Goal: Task Accomplishment & Management: Manage account settings

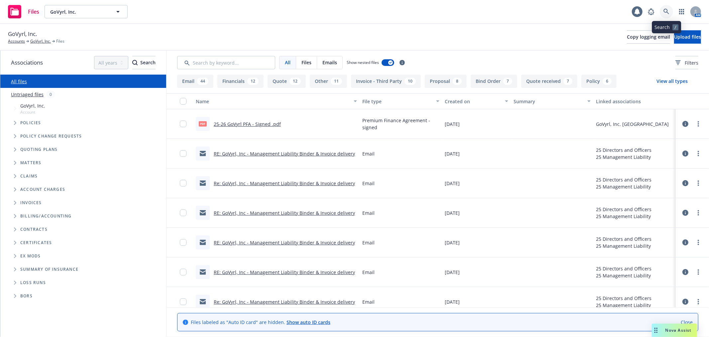
click at [664, 9] on icon at bounding box center [667, 12] width 6 height 6
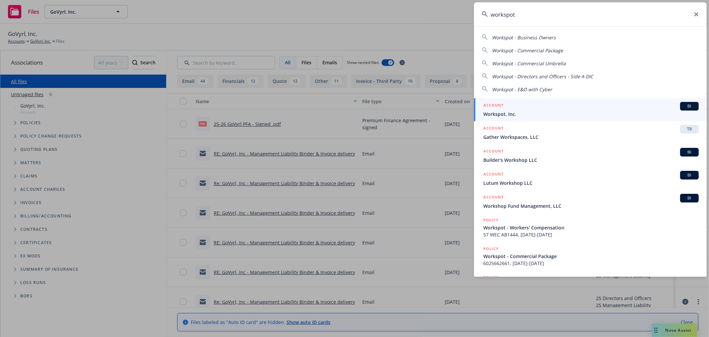
type input "workspot"
click at [544, 108] on div "ACCOUNT BI" at bounding box center [592, 106] width 216 height 9
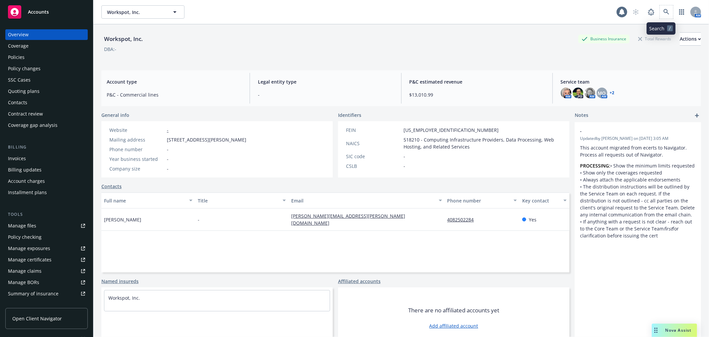
click at [660, 18] on span at bounding box center [666, 11] width 13 height 13
click at [664, 14] on icon at bounding box center [667, 12] width 6 height 6
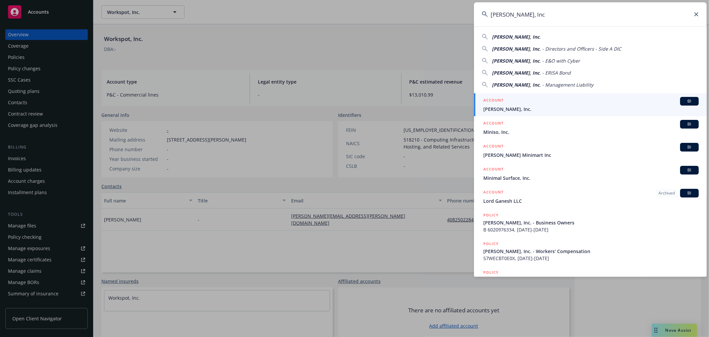
type input "MinIO, Inc"
click at [511, 104] on div "ACCOUNT BI" at bounding box center [592, 101] width 216 height 9
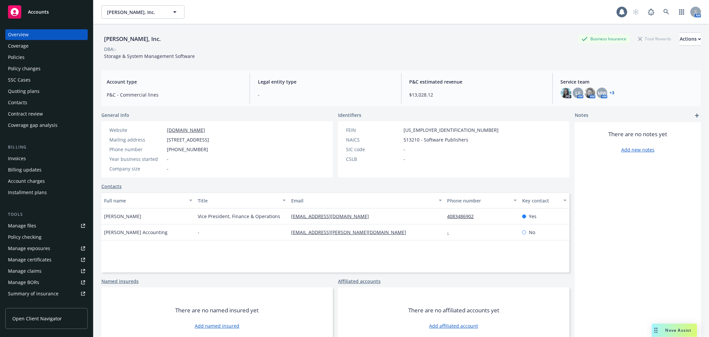
click at [610, 92] on link "+ 3" at bounding box center [612, 93] width 5 height 4
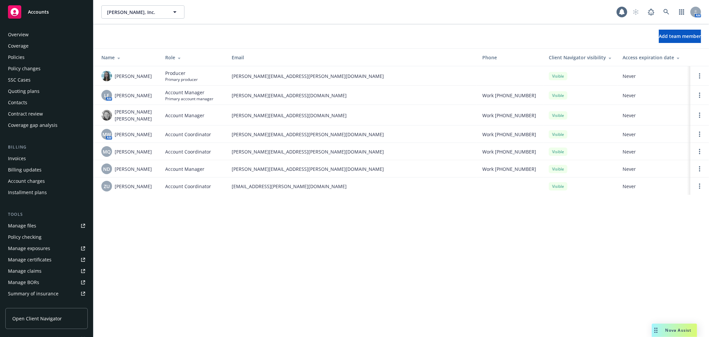
scroll to position [119, 0]
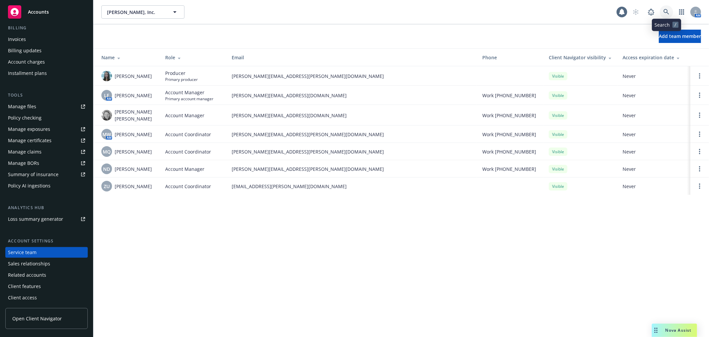
click at [664, 9] on icon at bounding box center [667, 12] width 6 height 6
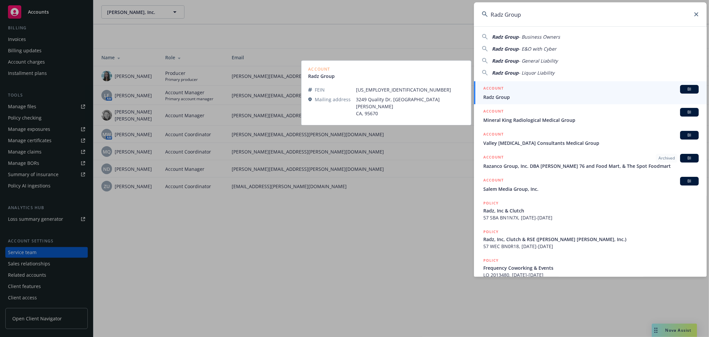
type input "Radz Group"
click at [529, 90] on div "ACCOUNT BI" at bounding box center [592, 89] width 216 height 9
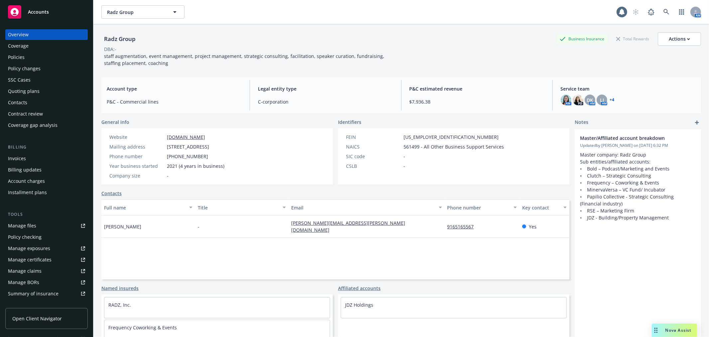
click at [610, 98] on link "+ 4" at bounding box center [612, 100] width 5 height 4
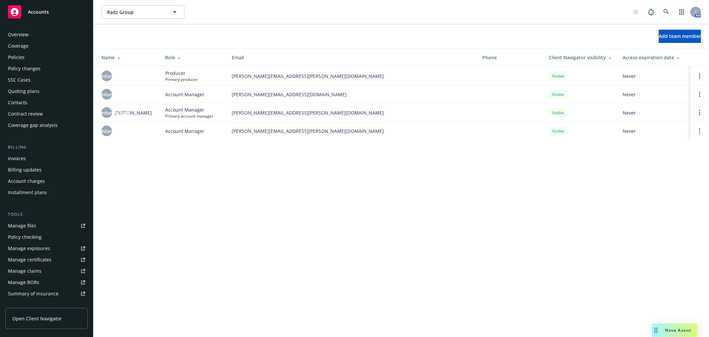
scroll to position [119, 0]
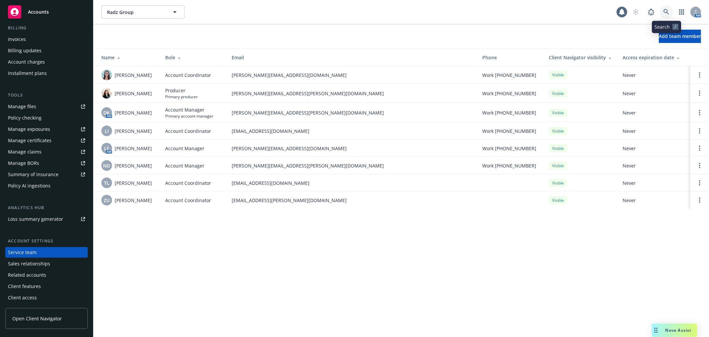
click at [668, 10] on icon at bounding box center [667, 12] width 6 height 6
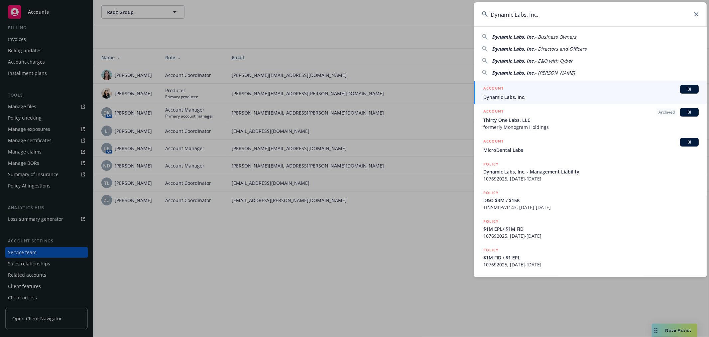
type input "Dynamic Labs, Inc."
click at [531, 84] on link "ACCOUNT BI Dynamic Labs, Inc." at bounding box center [590, 92] width 233 height 23
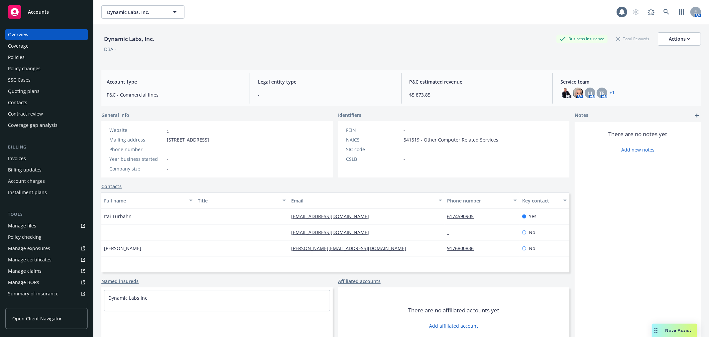
click at [52, 71] on div "Policy changes" at bounding box center [46, 68] width 77 height 11
click at [53, 57] on div "Policies" at bounding box center [46, 57] width 77 height 11
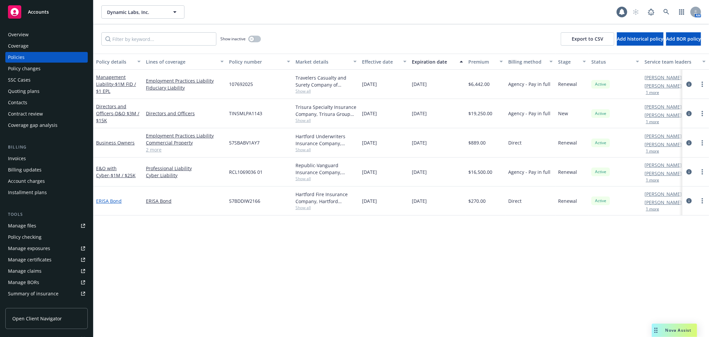
click at [110, 200] on link "ERISA Bond" at bounding box center [109, 201] width 26 height 6
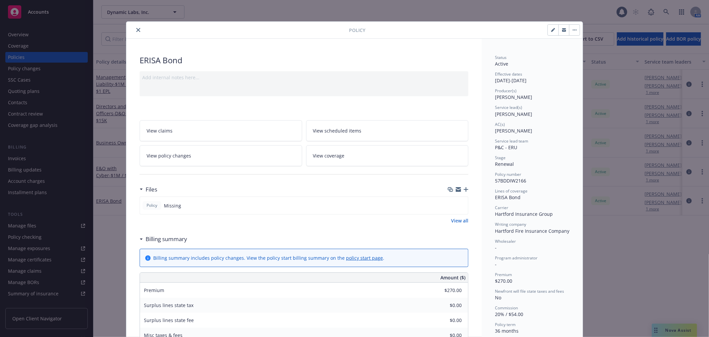
click at [137, 30] on icon "close" at bounding box center [138, 30] width 4 height 4
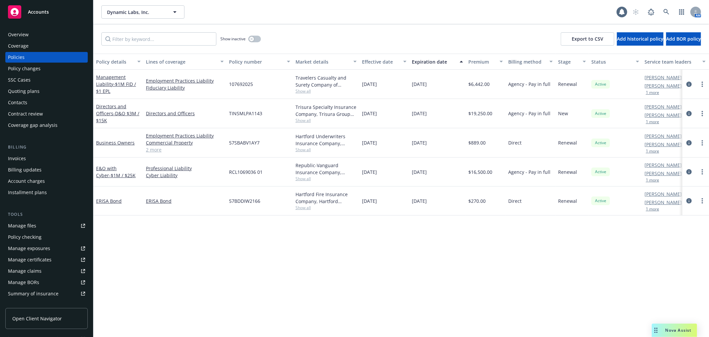
click at [30, 222] on div "Manage files" at bounding box center [22, 225] width 28 height 11
click at [667, 11] on icon at bounding box center [667, 12] width 6 height 6
click at [107, 198] on link "ERISA Bond" at bounding box center [109, 201] width 26 height 6
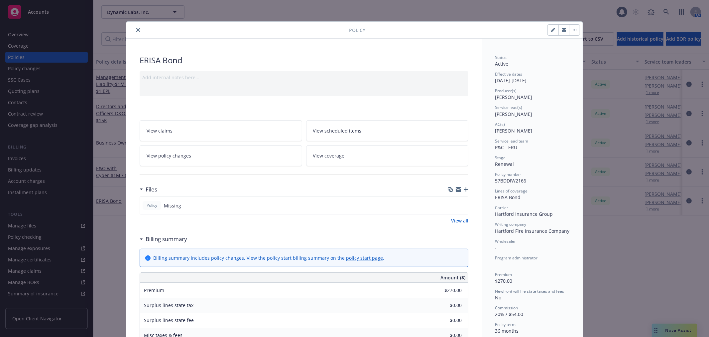
click at [460, 185] on div "Files" at bounding box center [304, 189] width 329 height 14
click at [465, 187] on icon "button" at bounding box center [466, 189] width 5 height 5
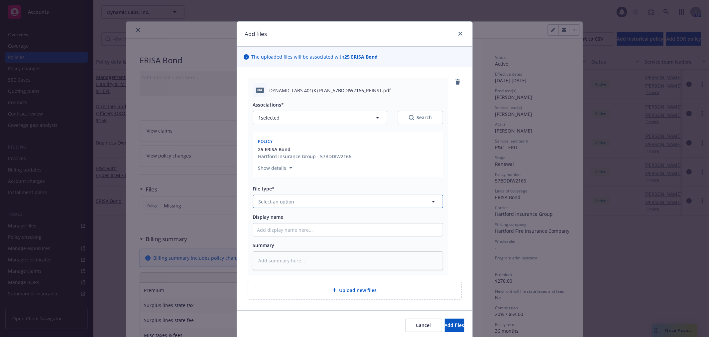
click at [312, 204] on button "Select an option" at bounding box center [348, 201] width 190 height 13
type input "reins"
click at [305, 214] on div "Reinstatement" at bounding box center [348, 220] width 190 height 18
click at [300, 228] on input "Display name" at bounding box center [348, 229] width 190 height 13
drag, startPoint x: 427, startPoint y: 320, endPoint x: 424, endPoint y: 323, distance: 4.5
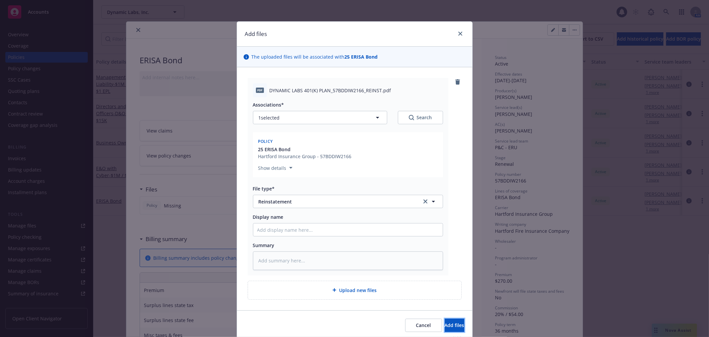
click at [445, 320] on button "Add files" at bounding box center [455, 324] width 20 height 13
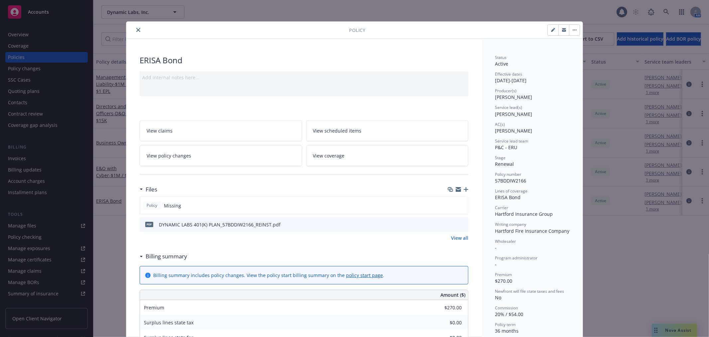
drag, startPoint x: 132, startPoint y: 31, endPoint x: -314, endPoint y: 244, distance: 494.2
click at [0, 244] on html "Accounts Overview Coverage Policies Policy changes SSC Cases Quoting plans Cont…" at bounding box center [354, 168] width 709 height 337
click at [136, 31] on icon "close" at bounding box center [138, 30] width 4 height 4
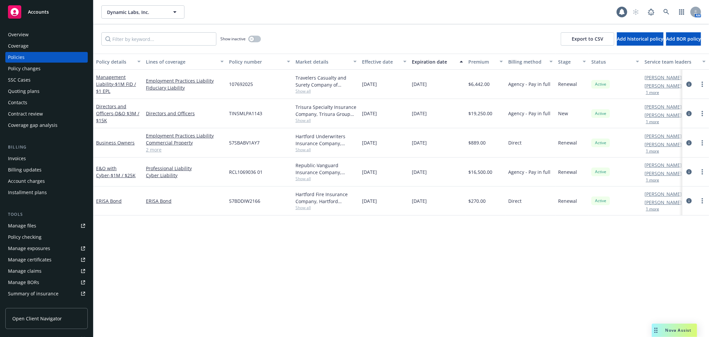
click at [117, 138] on div "Business Owners" at bounding box center [118, 142] width 50 height 29
click at [120, 142] on link "Business Owners" at bounding box center [115, 142] width 39 height 6
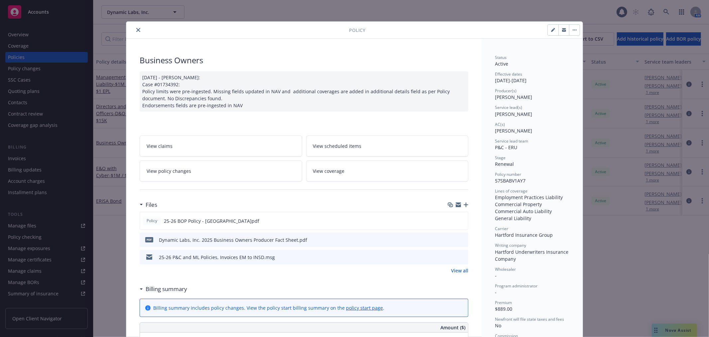
click at [464, 203] on icon "button" at bounding box center [466, 204] width 5 height 5
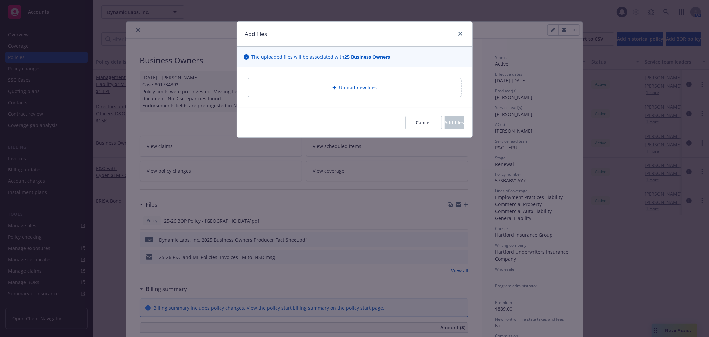
type textarea "x"
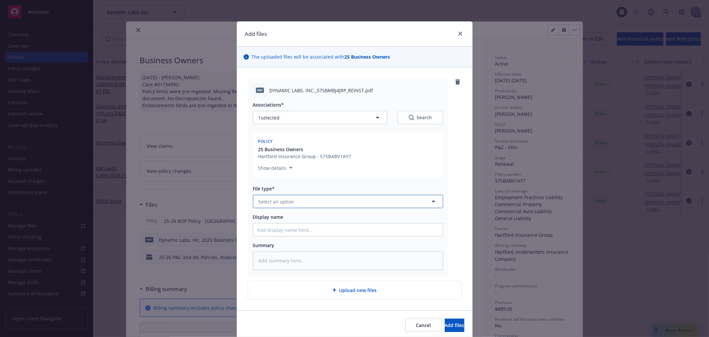
click at [313, 201] on button "Select an option" at bounding box center [348, 201] width 190 height 13
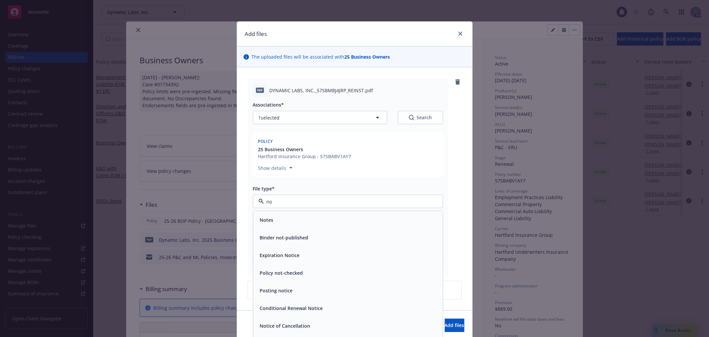
type input "n"
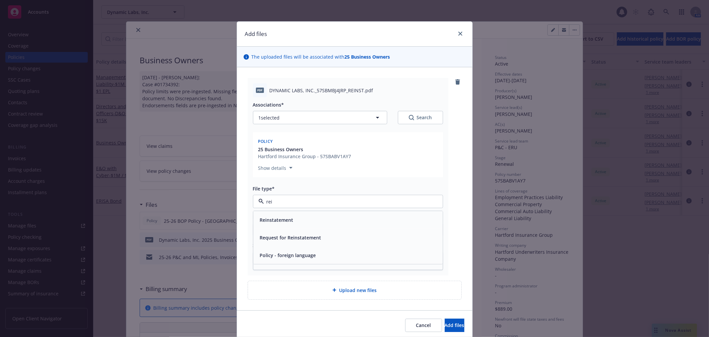
type input "rein"
click at [287, 211] on div "Reinstatement" at bounding box center [348, 220] width 190 height 18
click at [445, 321] on button "Add files" at bounding box center [455, 324] width 20 height 13
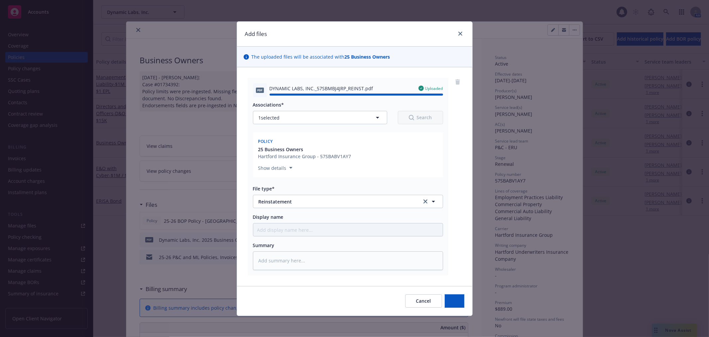
type textarea "x"
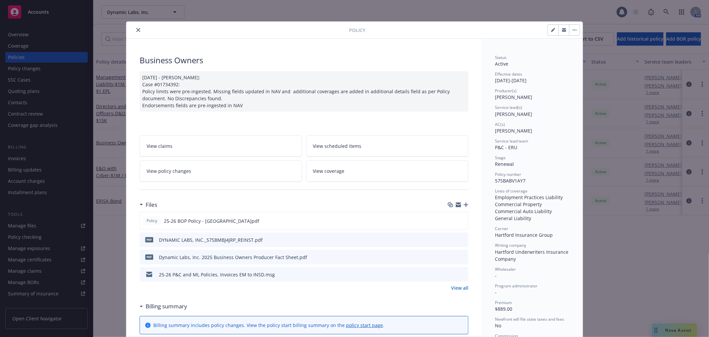
click at [134, 33] on button "close" at bounding box center [138, 30] width 8 height 8
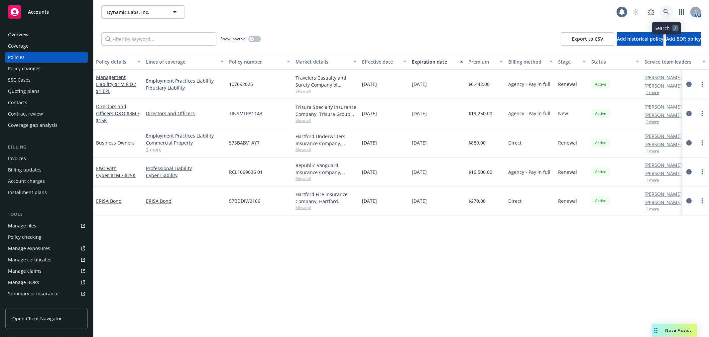
click at [670, 8] on link at bounding box center [666, 11] width 13 height 13
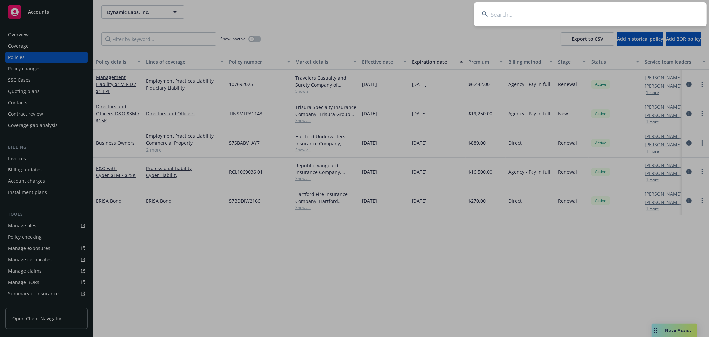
type input "01667625"
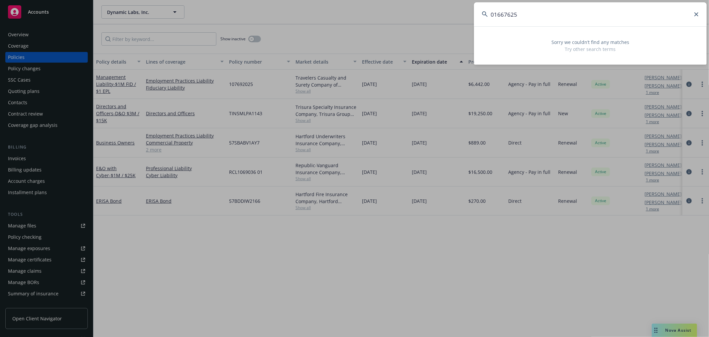
click at [557, 16] on input "01667625" at bounding box center [590, 14] width 233 height 24
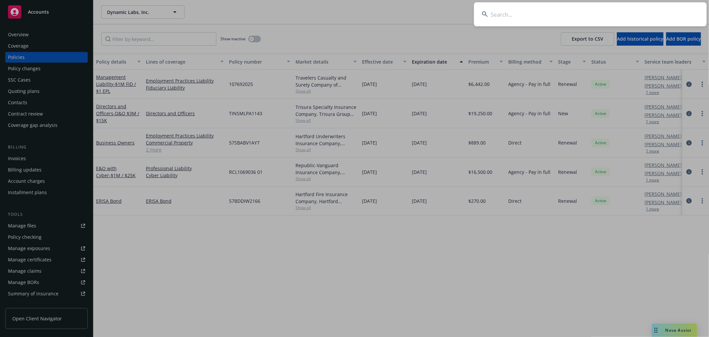
click at [498, 16] on input at bounding box center [590, 14] width 233 height 24
paste input "VoiceAge EVS LLC"
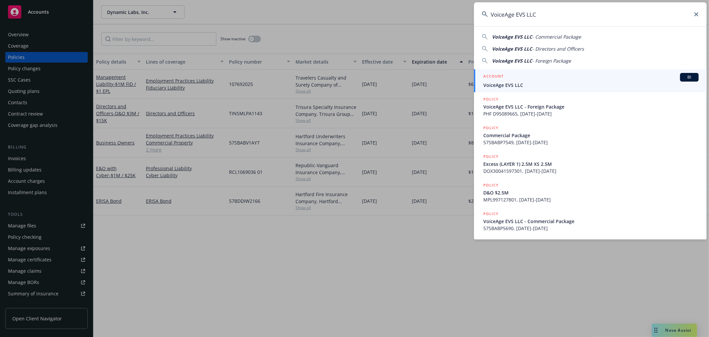
type input "VoiceAge EVS LLC"
click at [520, 82] on span "VoiceAge EVS LLC" at bounding box center [592, 84] width 216 height 7
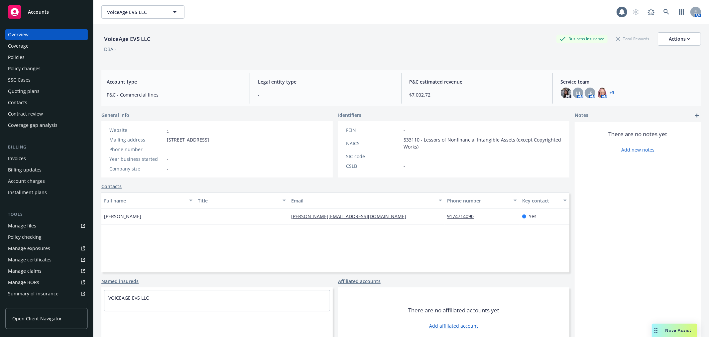
click at [610, 92] on link "+ 3" at bounding box center [612, 93] width 5 height 4
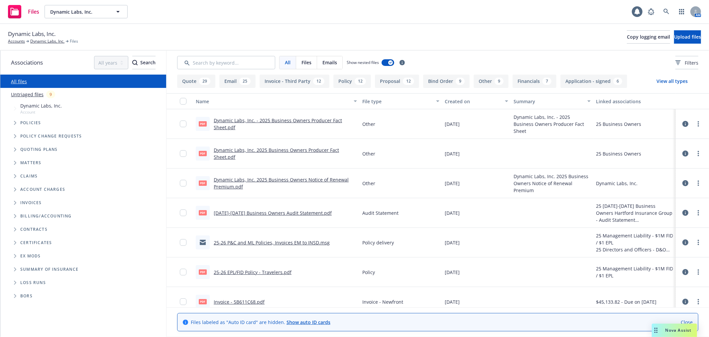
click at [22, 105] on span "Dynamic Labs, Inc." at bounding box center [41, 105] width 42 height 7
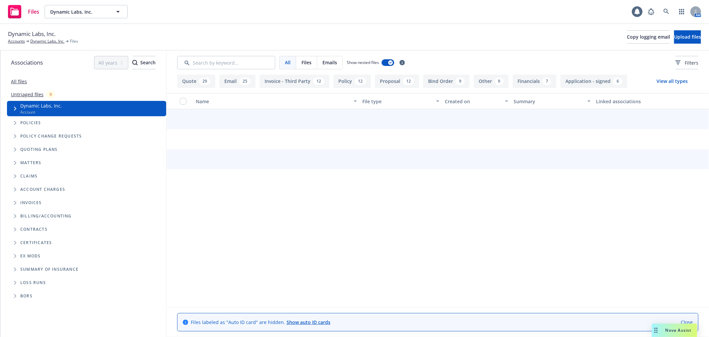
click at [27, 107] on span "Dynamic Labs, Inc." at bounding box center [41, 105] width 42 height 7
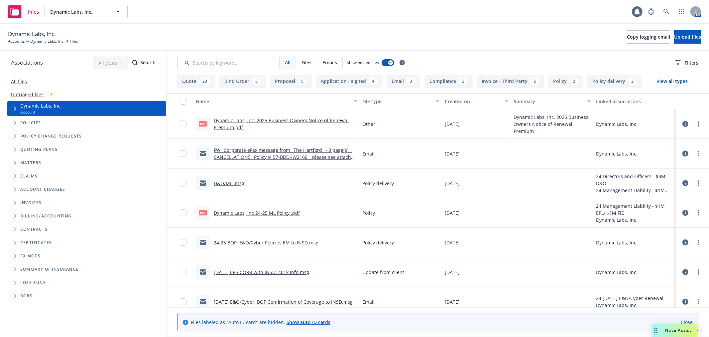
click at [34, 93] on link "Untriaged files" at bounding box center [27, 94] width 33 height 7
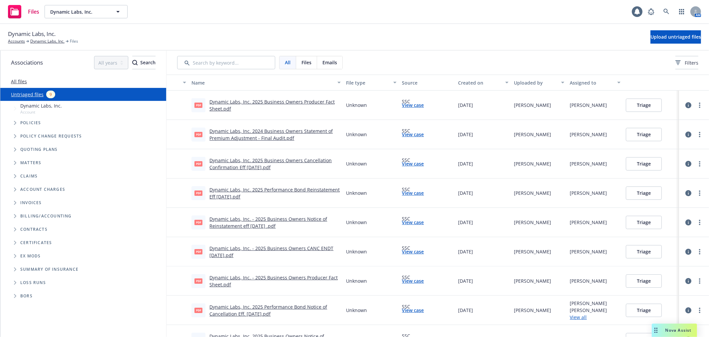
click at [310, 100] on link "Dynamic Labs, Inc. 2025 Business Owners Producer Fact Sheet.pdf" at bounding box center [272, 104] width 125 height 13
click at [626, 104] on button "Triage" at bounding box center [644, 104] width 36 height 13
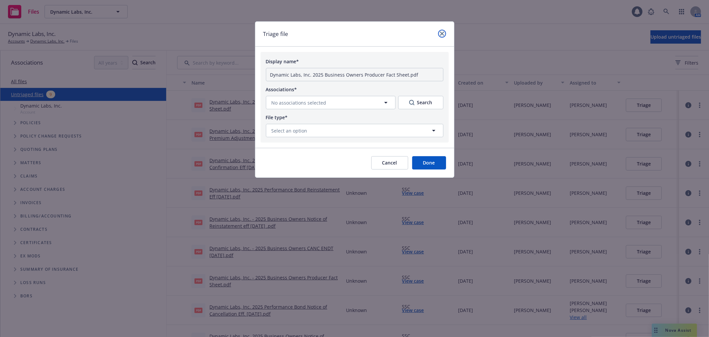
click at [445, 32] on link "close" at bounding box center [442, 34] width 8 height 8
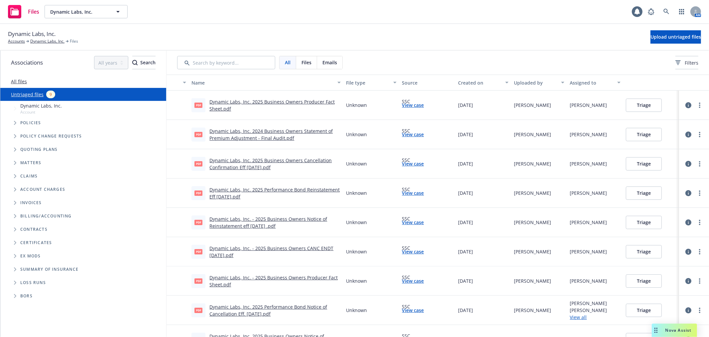
click at [417, 101] on link "View case" at bounding box center [413, 104] width 22 height 7
click at [696, 104] on link "more" at bounding box center [700, 105] width 8 height 8
click at [699, 107] on circle "more" at bounding box center [699, 106] width 1 height 1
click at [674, 169] on link "Triage file" at bounding box center [669, 171] width 59 height 13
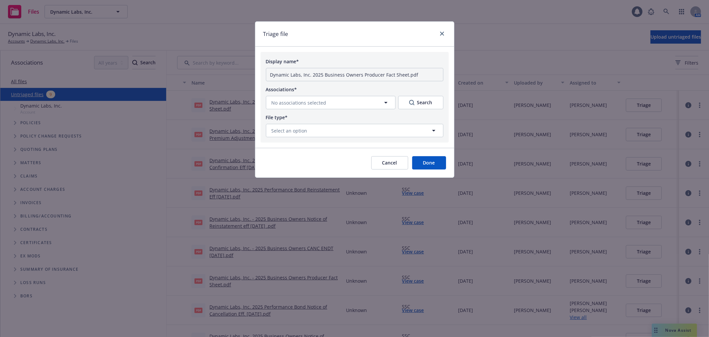
drag, startPoint x: 432, startPoint y: 161, endPoint x: 388, endPoint y: 164, distance: 44.1
click at [389, 173] on div "Cancel Done" at bounding box center [354, 163] width 199 height 30
click at [388, 164] on button "Cancel" at bounding box center [389, 162] width 37 height 13
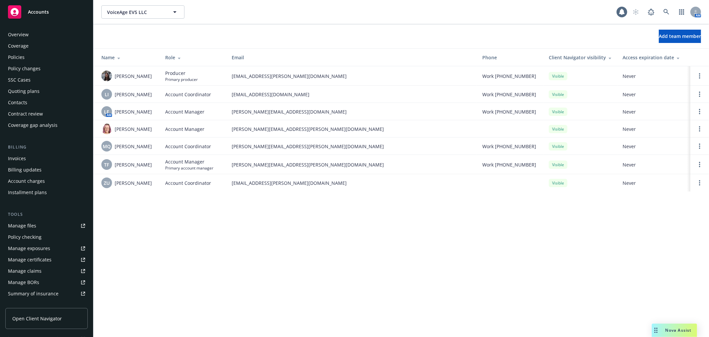
scroll to position [119, 0]
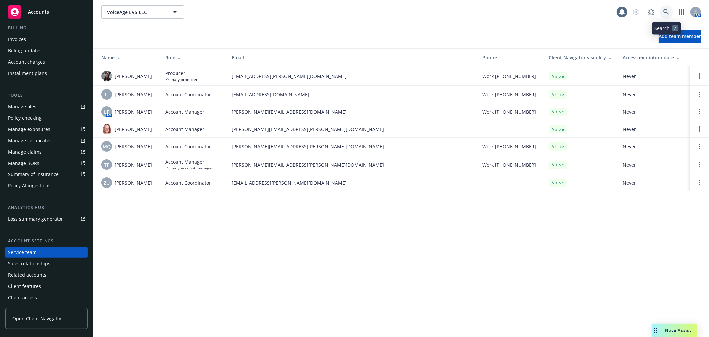
click at [670, 9] on link at bounding box center [666, 11] width 13 height 13
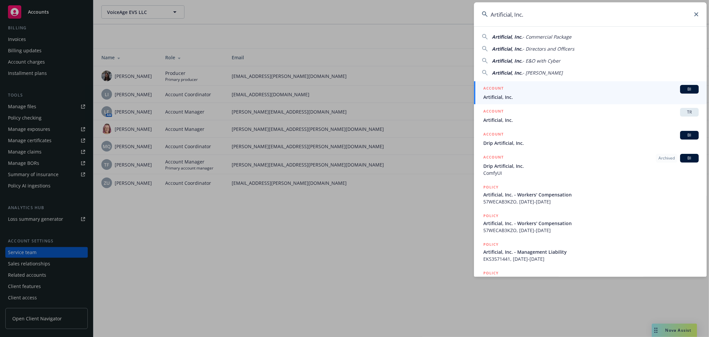
type input "Artificial, Inc."
click at [519, 97] on span "Artificial, Inc." at bounding box center [592, 96] width 216 height 7
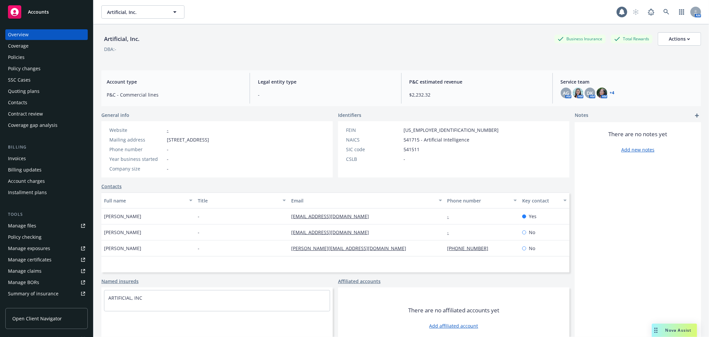
click at [610, 91] on link "+ 4" at bounding box center [612, 93] width 5 height 4
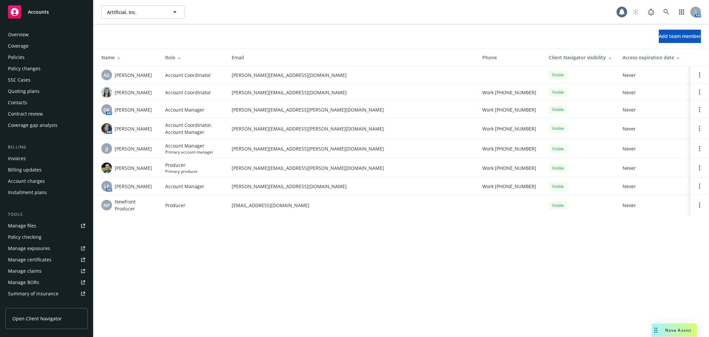
scroll to position [119, 0]
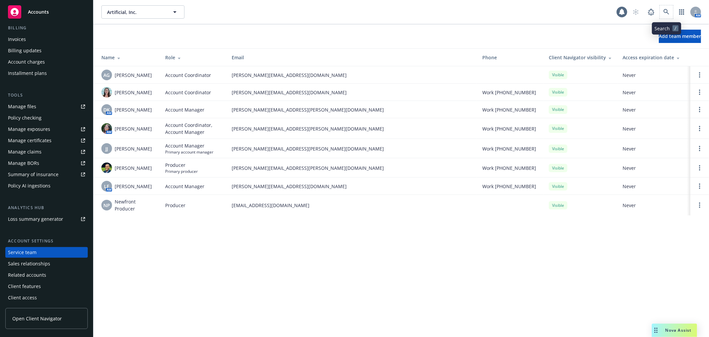
click at [660, 9] on span at bounding box center [666, 11] width 13 height 13
click at [667, 9] on icon at bounding box center [667, 12] width 6 height 6
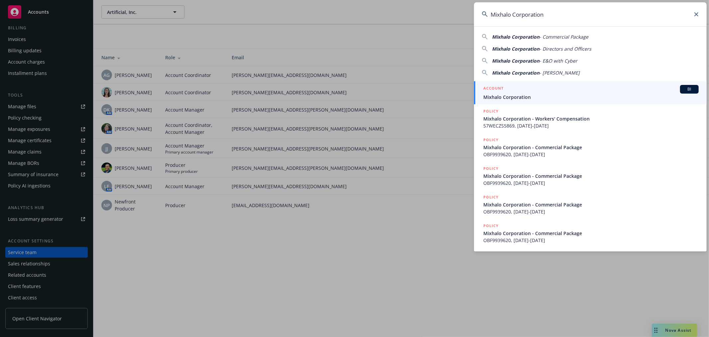
type input "Mixhalo Corporation"
click at [521, 85] on div "ACCOUNT BI" at bounding box center [592, 89] width 216 height 9
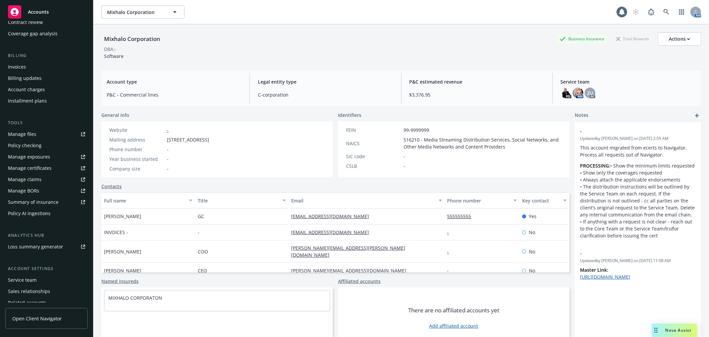
scroll to position [119, 0]
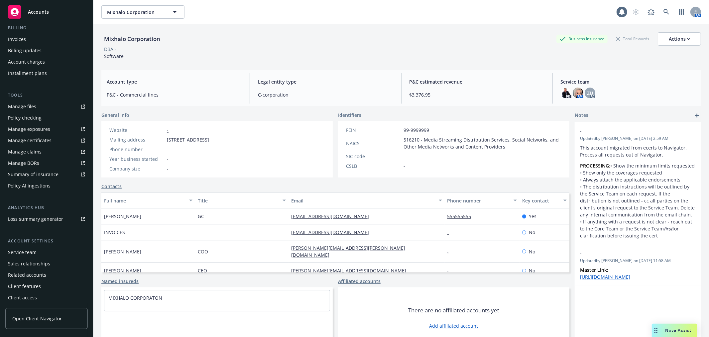
click at [44, 253] on div "Service team" at bounding box center [46, 252] width 77 height 11
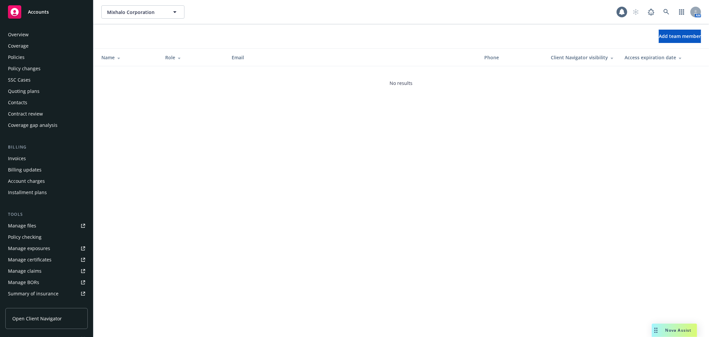
scroll to position [119, 0]
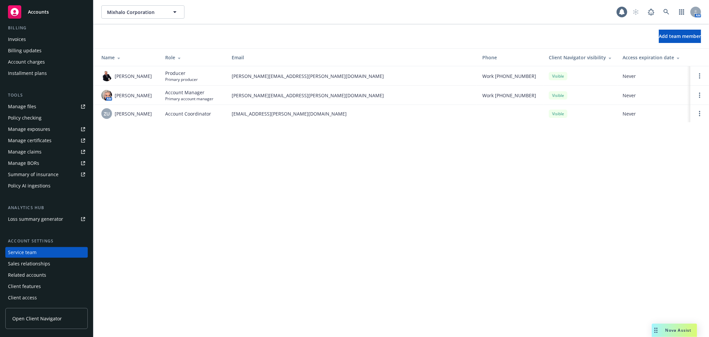
click at [665, 28] on div "Add team member" at bounding box center [401, 36] width 616 height 24
click at [693, 39] on button "Add team member" at bounding box center [680, 36] width 42 height 13
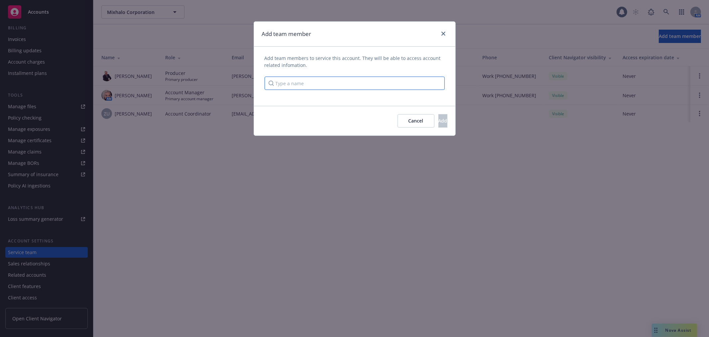
click at [376, 80] on input "Type a name" at bounding box center [355, 82] width 180 height 13
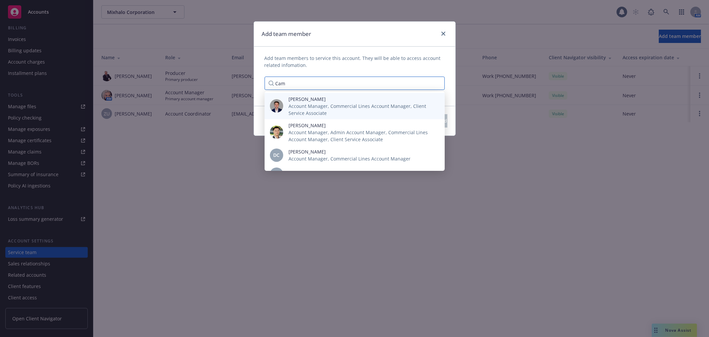
type input "Cam"
click at [354, 96] on span "[PERSON_NAME]" at bounding box center [362, 98] width 146 height 7
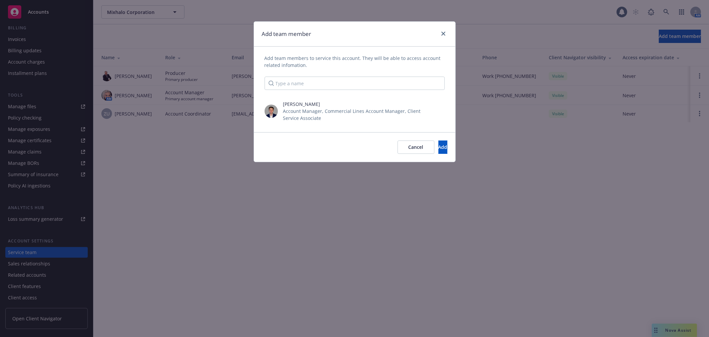
click at [367, 53] on div "Add team members to service this account. They will be able to access account r…" at bounding box center [355, 89] width 202 height 85
click at [439, 144] on button "Add" at bounding box center [443, 146] width 9 height 13
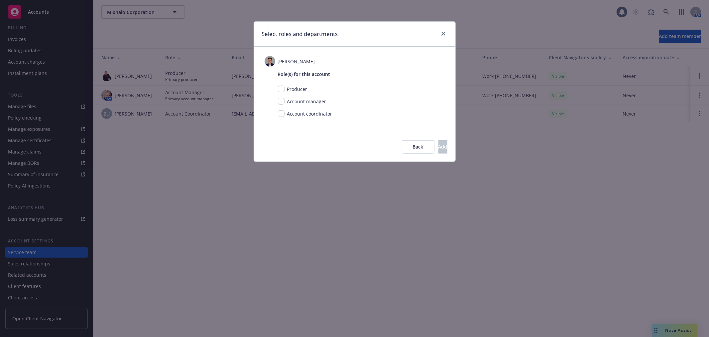
click at [281, 109] on div "Account manager" at bounding box center [361, 104] width 167 height 12
click at [283, 114] on input "checkbox" at bounding box center [281, 113] width 7 height 7
checkbox input "true"
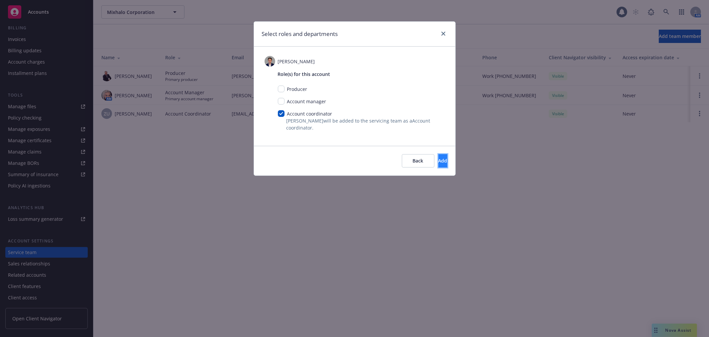
click at [439, 163] on button "Add" at bounding box center [443, 160] width 9 height 13
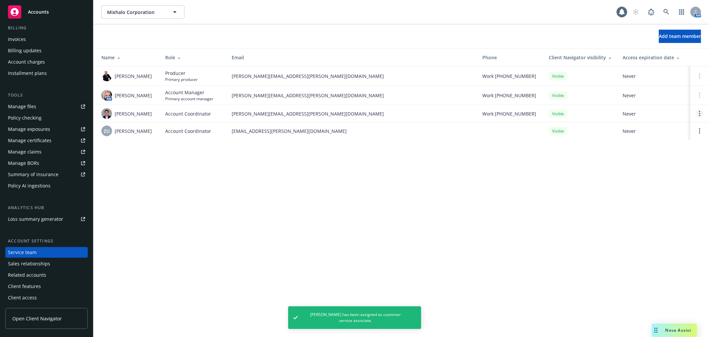
click at [697, 114] on link "Open options" at bounding box center [700, 113] width 8 height 8
click at [709, 147] on div "Add team member Name Role Email Phone Client Navigator visibility Access expira…" at bounding box center [401, 85] width 616 height 123
click at [704, 139] on td at bounding box center [700, 130] width 19 height 17
click at [702, 138] on td at bounding box center [700, 130] width 19 height 17
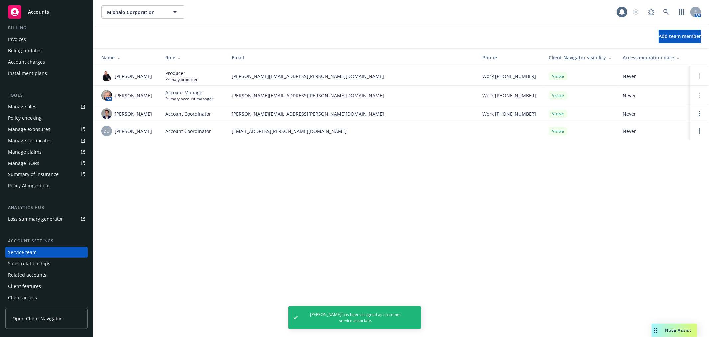
click at [702, 138] on td at bounding box center [700, 130] width 19 height 17
click at [700, 133] on circle "Open options" at bounding box center [699, 132] width 1 height 1
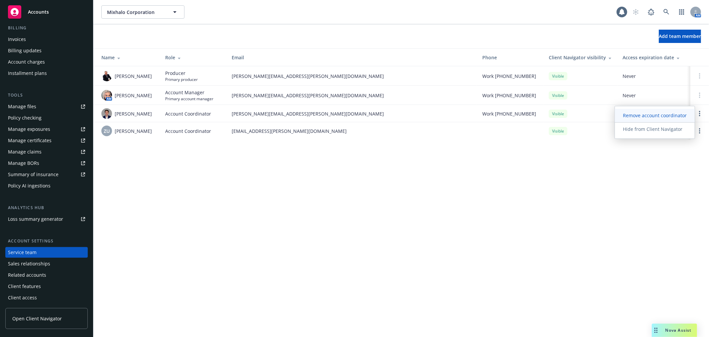
click at [682, 114] on span "Remove account coordinator" at bounding box center [655, 115] width 80 height 6
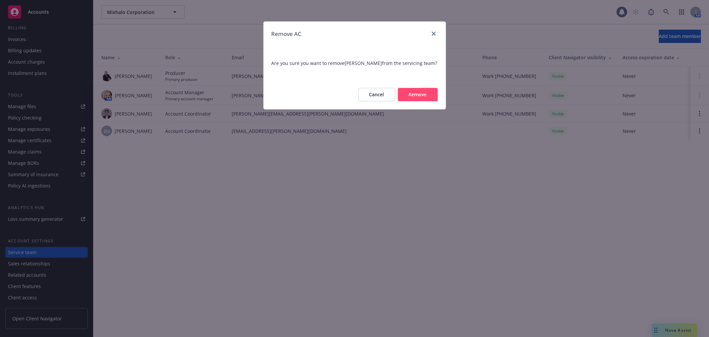
click at [432, 95] on button "Remove" at bounding box center [418, 94] width 40 height 13
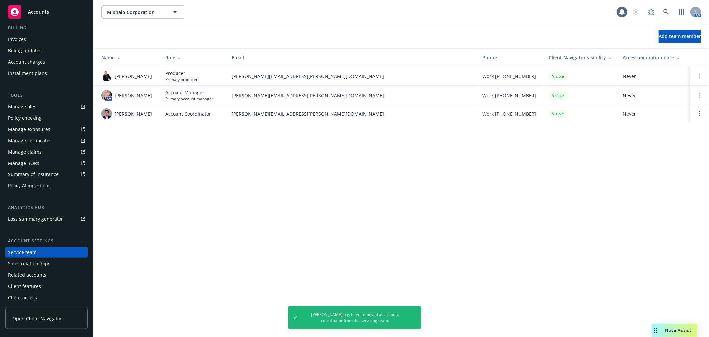
click at [247, 172] on div "Mixhalo Corporation Mixhalo Corporation 1 AM Add team member Name Role Email Ph…" at bounding box center [401, 168] width 616 height 337
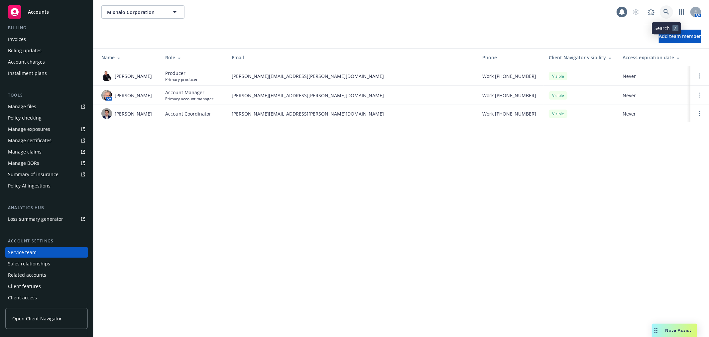
click at [671, 10] on link at bounding box center [666, 11] width 13 height 13
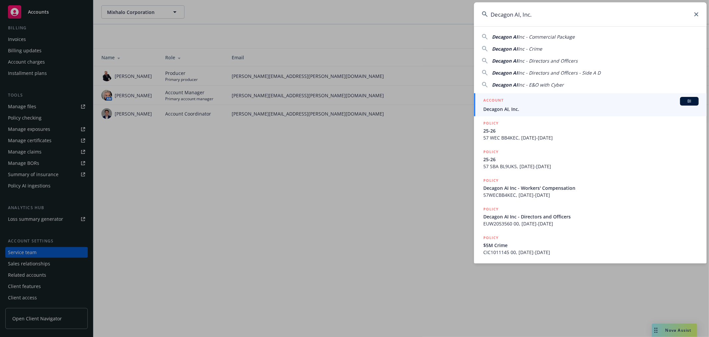
type input "Decagon AI, Inc."
click at [525, 101] on div "ACCOUNT BI" at bounding box center [592, 101] width 216 height 9
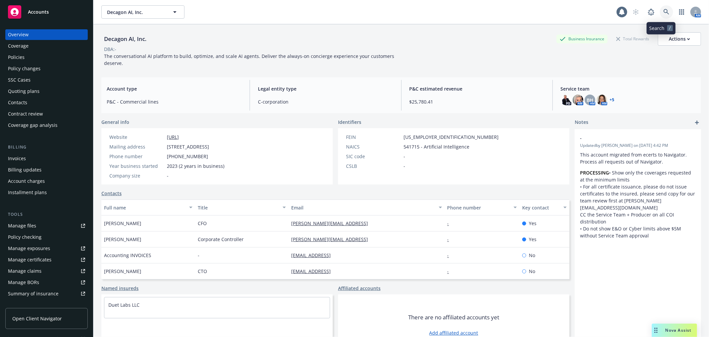
click at [664, 10] on link at bounding box center [666, 11] width 13 height 13
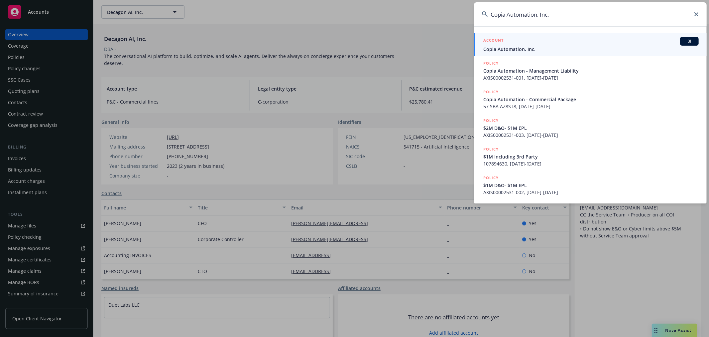
type input "Copia Automation, Inc."
click at [550, 51] on span "Copia Automation, Inc." at bounding box center [592, 49] width 216 height 7
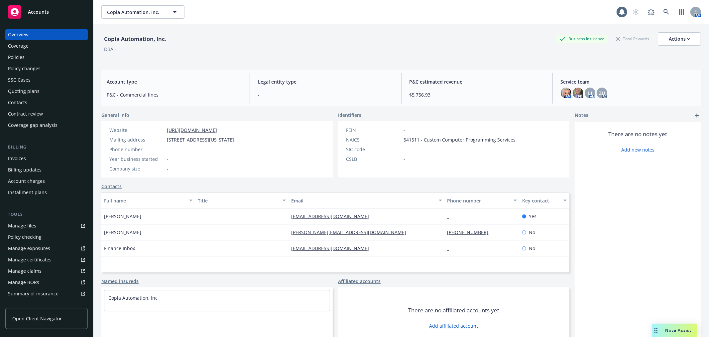
click at [68, 61] on div "Policies" at bounding box center [46, 57] width 77 height 11
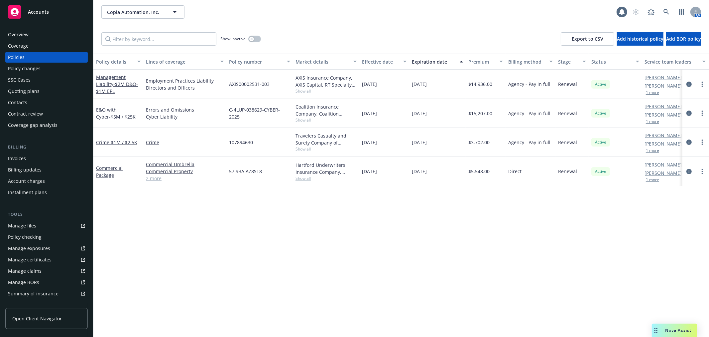
click at [130, 145] on div "Crime - $1M / $2.5K" at bounding box center [118, 142] width 45 height 7
click at [130, 141] on span "- $1M / $2.5K" at bounding box center [123, 142] width 28 height 6
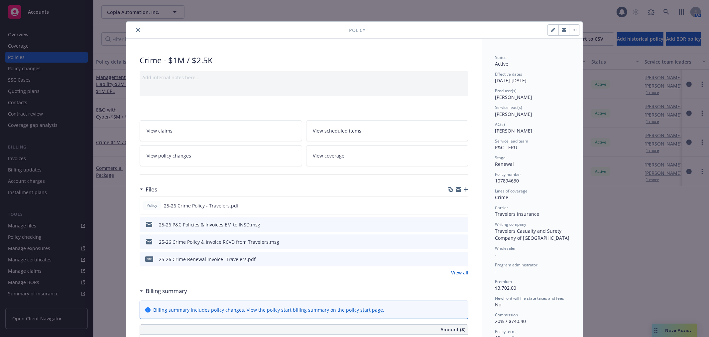
click at [464, 188] on icon "button" at bounding box center [466, 189] width 5 height 5
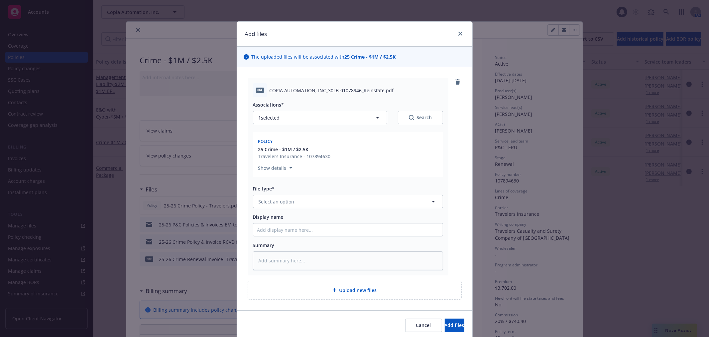
scroll to position [24, 0]
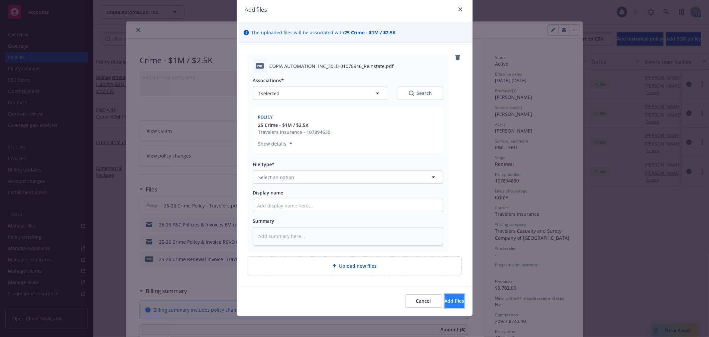
click at [445, 301] on span "Add files" at bounding box center [455, 300] width 20 height 6
type textarea "x"
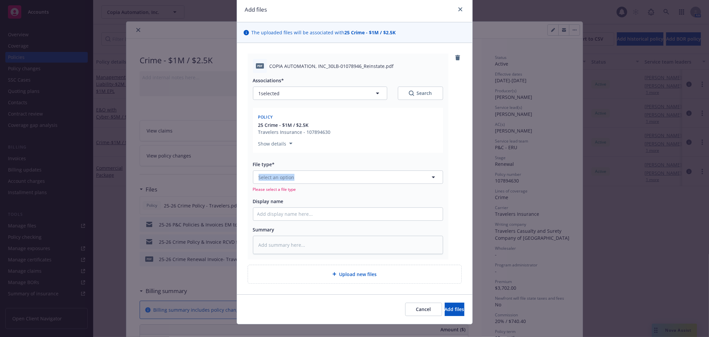
click at [345, 170] on div "File type* Select an option Please select a file type" at bounding box center [348, 176] width 190 height 31
click at [346, 172] on button "Select an option" at bounding box center [348, 176] width 190 height 13
type input "reins"
click at [343, 193] on div "Reinstatement" at bounding box center [348, 196] width 182 height 10
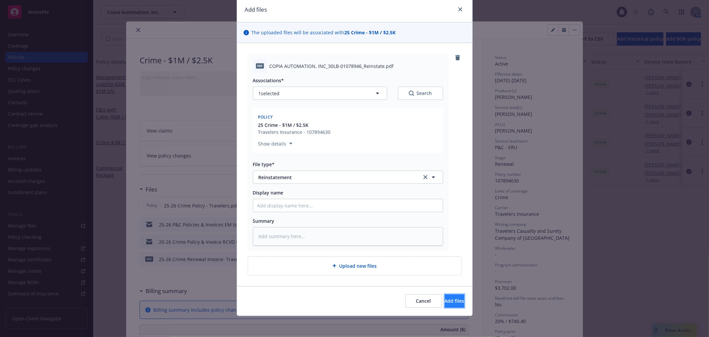
click at [456, 300] on button "Add files" at bounding box center [455, 300] width 20 height 13
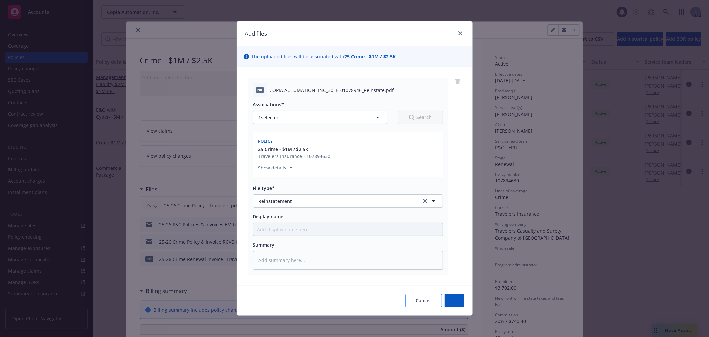
scroll to position [0, 0]
type textarea "x"
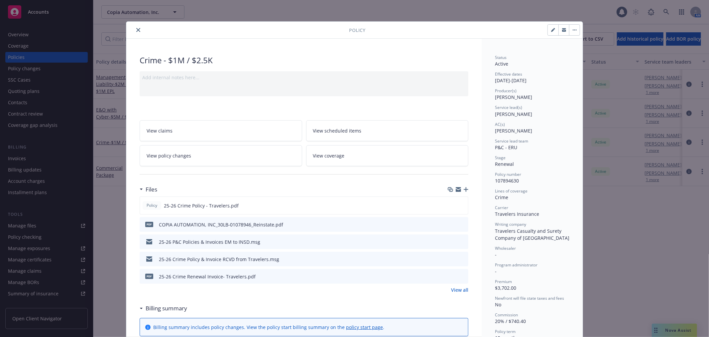
click at [140, 31] on div at bounding box center [239, 30] width 220 height 8
click at [138, 31] on button "close" at bounding box center [138, 30] width 8 height 8
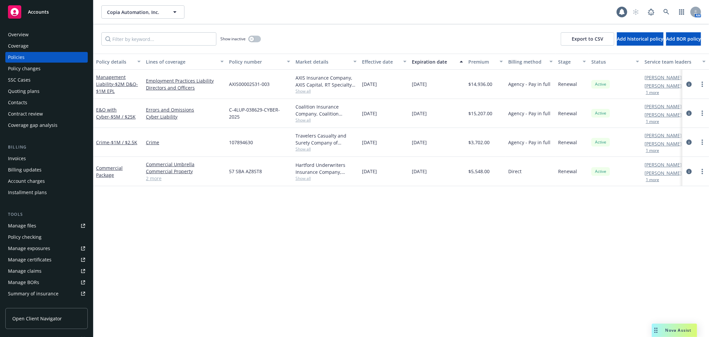
click at [674, 8] on div "AM" at bounding box center [666, 11] width 72 height 13
click at [668, 9] on icon at bounding box center [667, 12] width 6 height 6
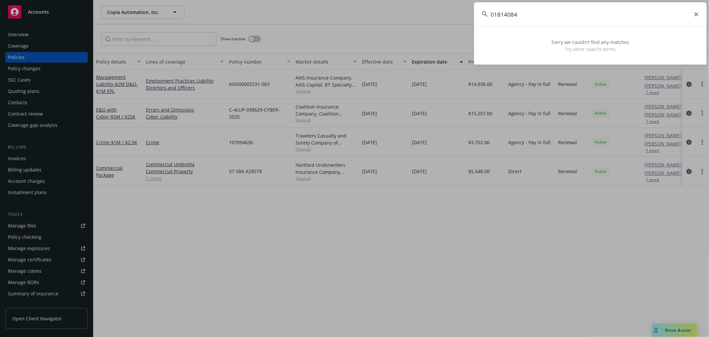
type input "01814084"
